Goal: Task Accomplishment & Management: Manage account settings

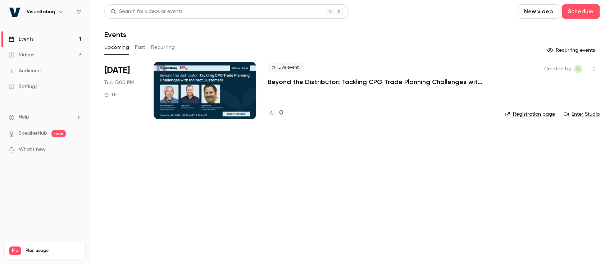
click at [305, 82] on p "Beyond the Distributor: Tackling CPG Trade Planning Challenges with Indirect Cu…" at bounding box center [376, 82] width 216 height 9
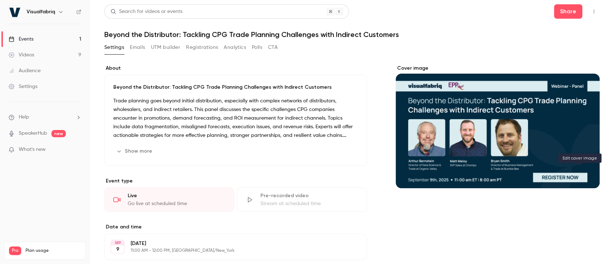
click at [584, 178] on button "Cover image" at bounding box center [587, 175] width 14 height 14
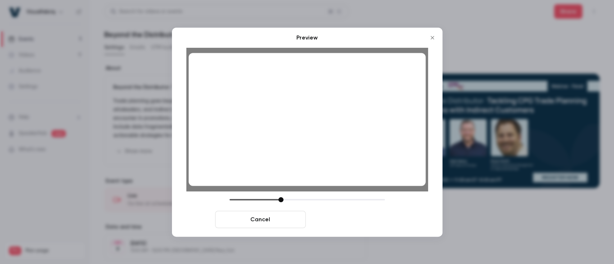
click at [363, 220] on button "Save cover" at bounding box center [354, 219] width 91 height 17
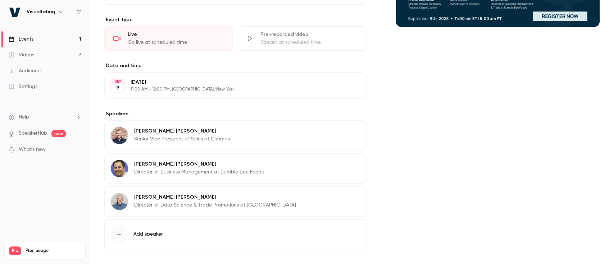
scroll to position [162, 0]
click at [123, 130] on img at bounding box center [119, 135] width 17 height 17
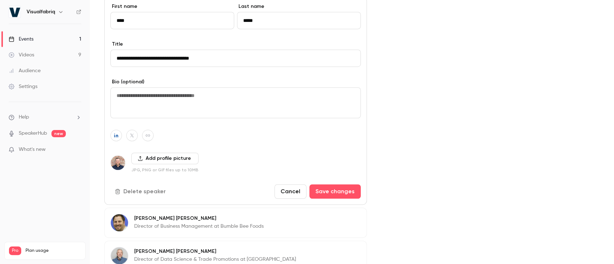
scroll to position [286, 0]
click at [159, 157] on button "Add profile picture" at bounding box center [164, 159] width 67 height 12
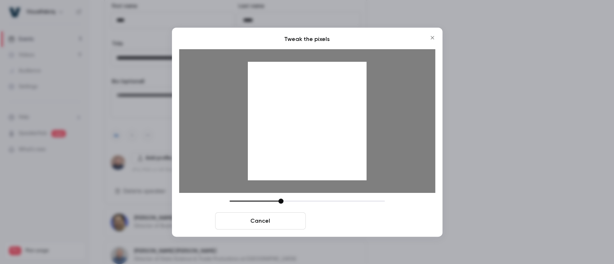
click at [364, 224] on button "Crop and save" at bounding box center [354, 221] width 91 height 17
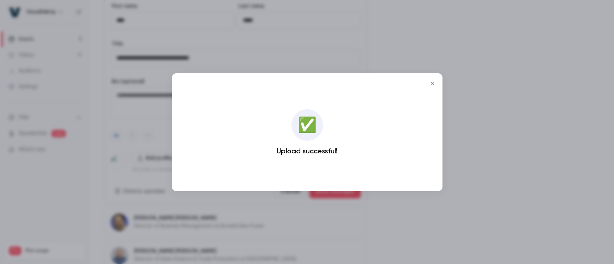
click at [432, 85] on icon "Close" at bounding box center [432, 84] width 9 height 6
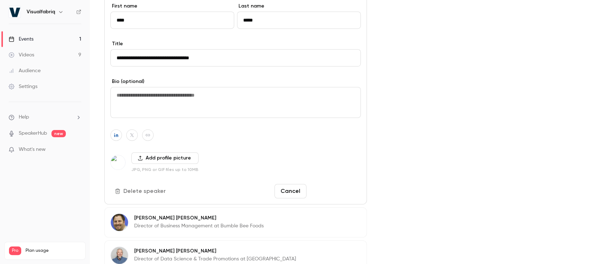
click at [340, 189] on button "Save changes" at bounding box center [334, 191] width 51 height 14
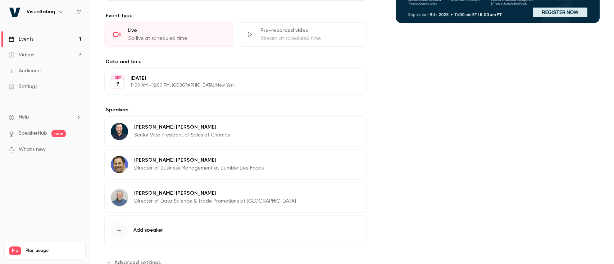
scroll to position [166, 0]
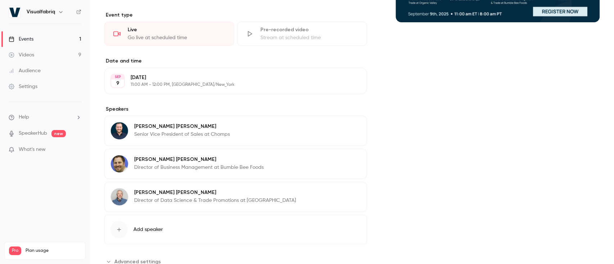
click at [210, 162] on p "[PERSON_NAME]" at bounding box center [199, 159] width 130 height 7
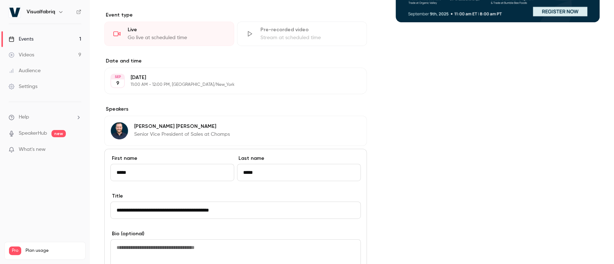
click at [193, 212] on input "**********" at bounding box center [235, 210] width 250 height 17
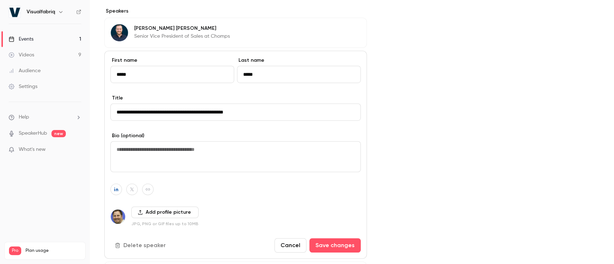
scroll to position [268, 0]
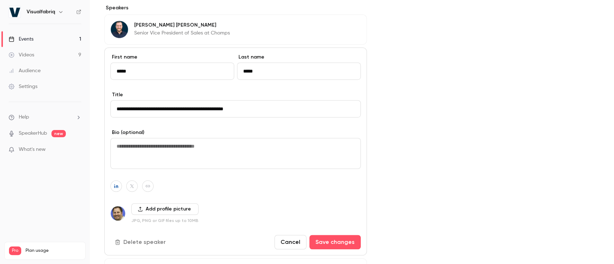
type input "**********"
click at [180, 209] on button "Add profile picture" at bounding box center [164, 210] width 67 height 12
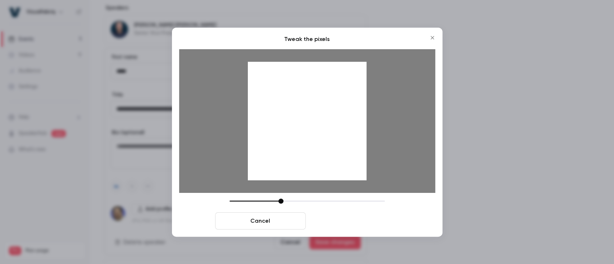
click at [360, 227] on button "Crop and save" at bounding box center [354, 221] width 91 height 17
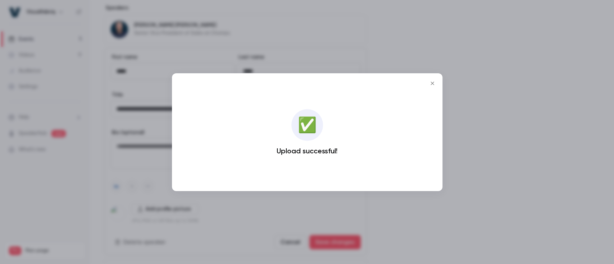
click at [433, 83] on icon "Close" at bounding box center [432, 84] width 9 height 6
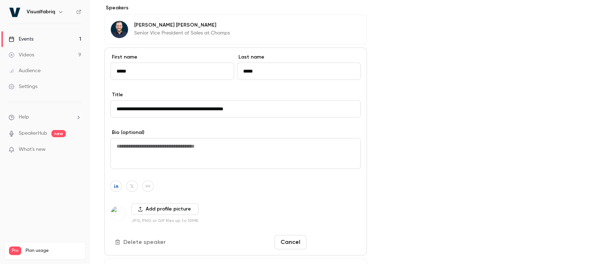
click at [340, 243] on button "Save changes" at bounding box center [334, 242] width 51 height 14
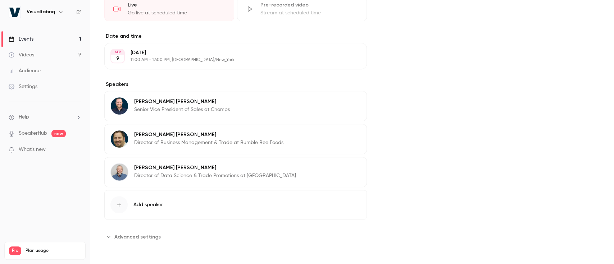
scroll to position [190, 0]
click at [174, 171] on p "[PERSON_NAME]" at bounding box center [215, 168] width 162 height 7
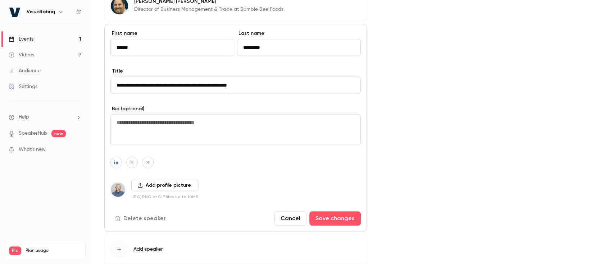
scroll to position [325, 0]
click at [180, 182] on button "Add profile picture" at bounding box center [164, 185] width 67 height 12
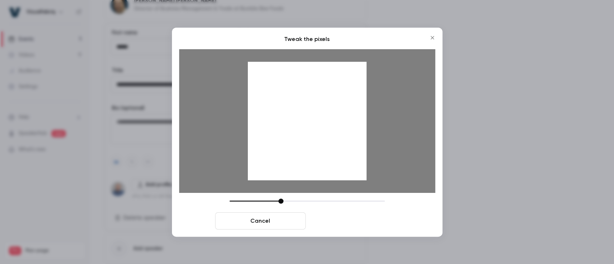
click at [356, 220] on button "Crop and save" at bounding box center [354, 221] width 91 height 17
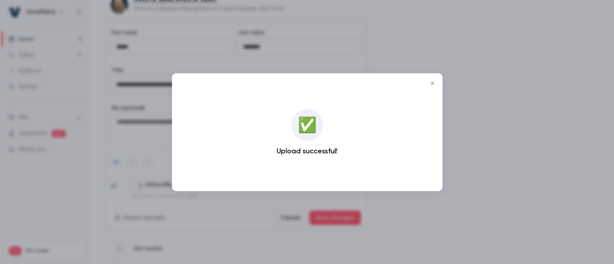
click at [430, 85] on icon "Close" at bounding box center [432, 84] width 9 height 6
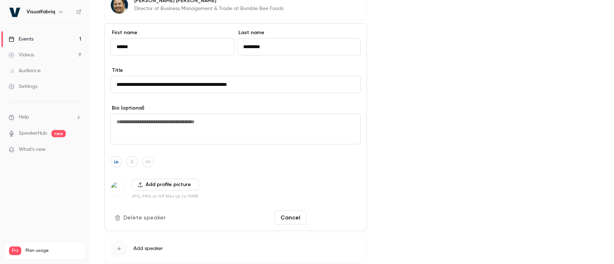
click at [330, 213] on button "Save changes" at bounding box center [334, 218] width 51 height 14
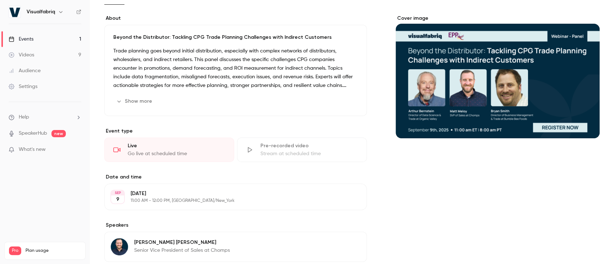
scroll to position [0, 0]
